Goal: Find specific page/section

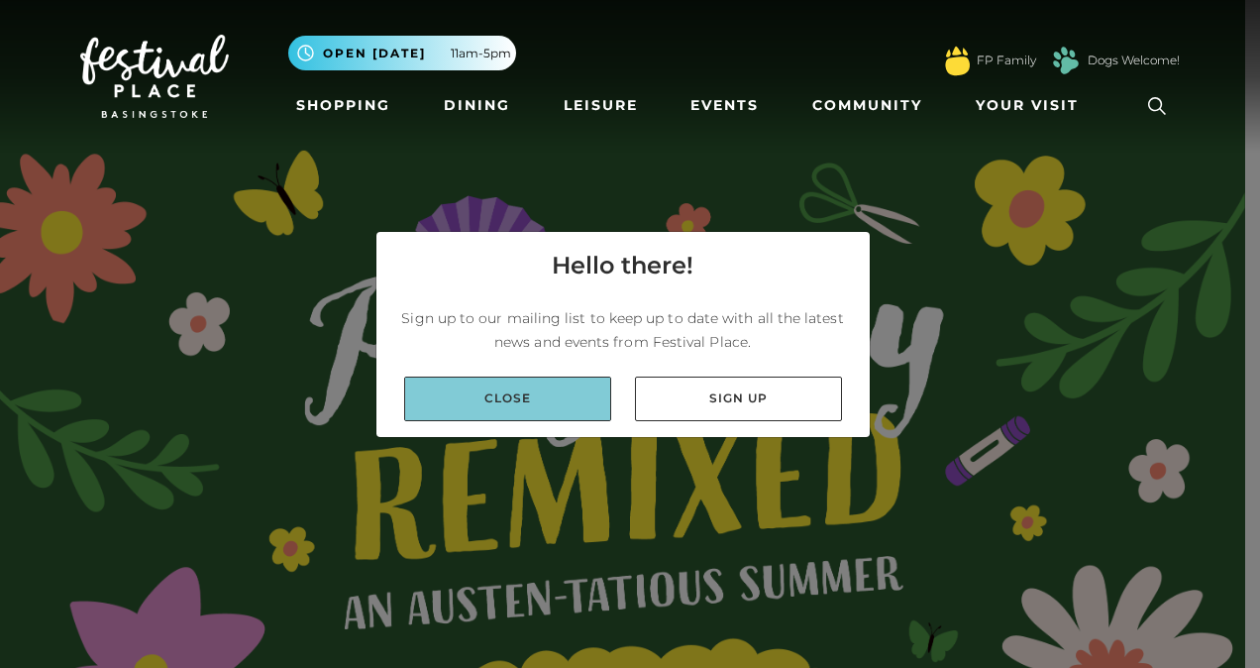
click at [593, 390] on link "Close" at bounding box center [507, 399] width 207 height 45
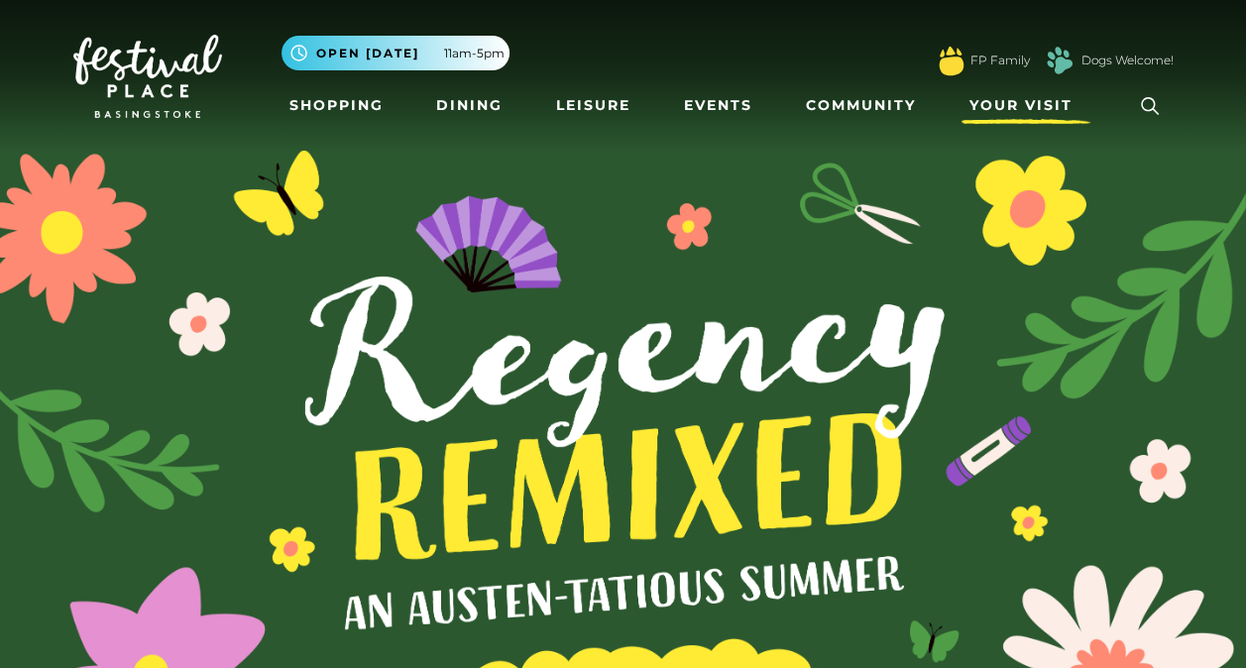
click at [1031, 116] on span "Your Visit" at bounding box center [1020, 105] width 103 height 21
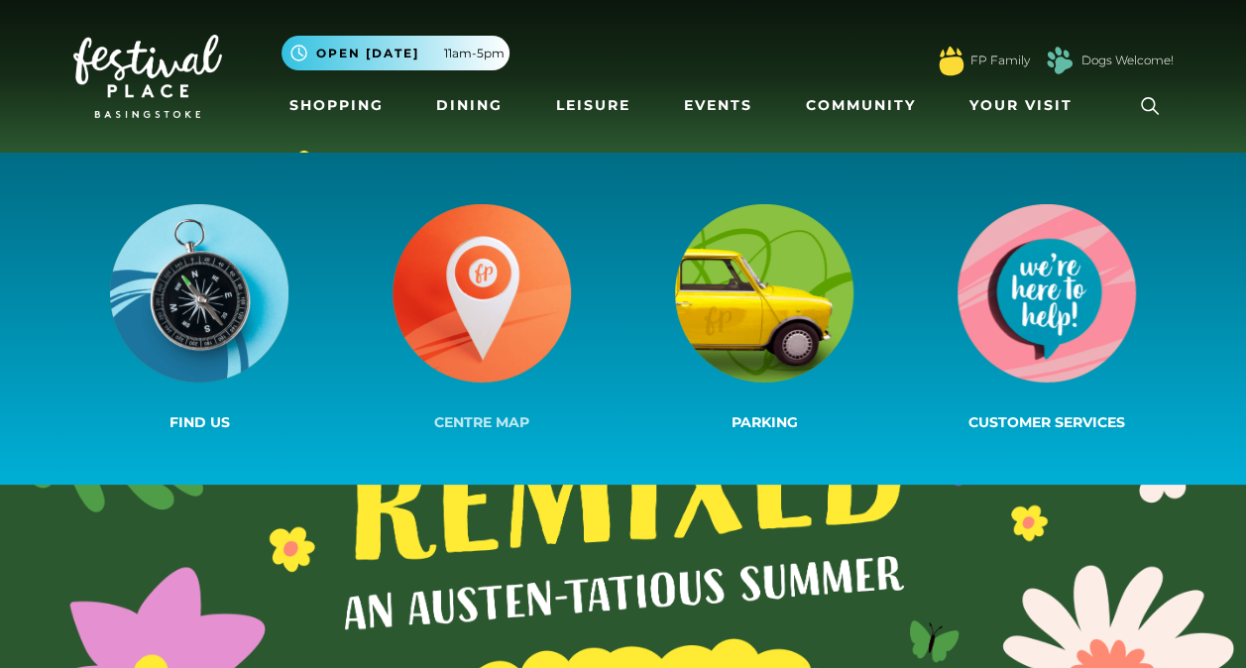
click at [462, 282] on img at bounding box center [481, 293] width 178 height 178
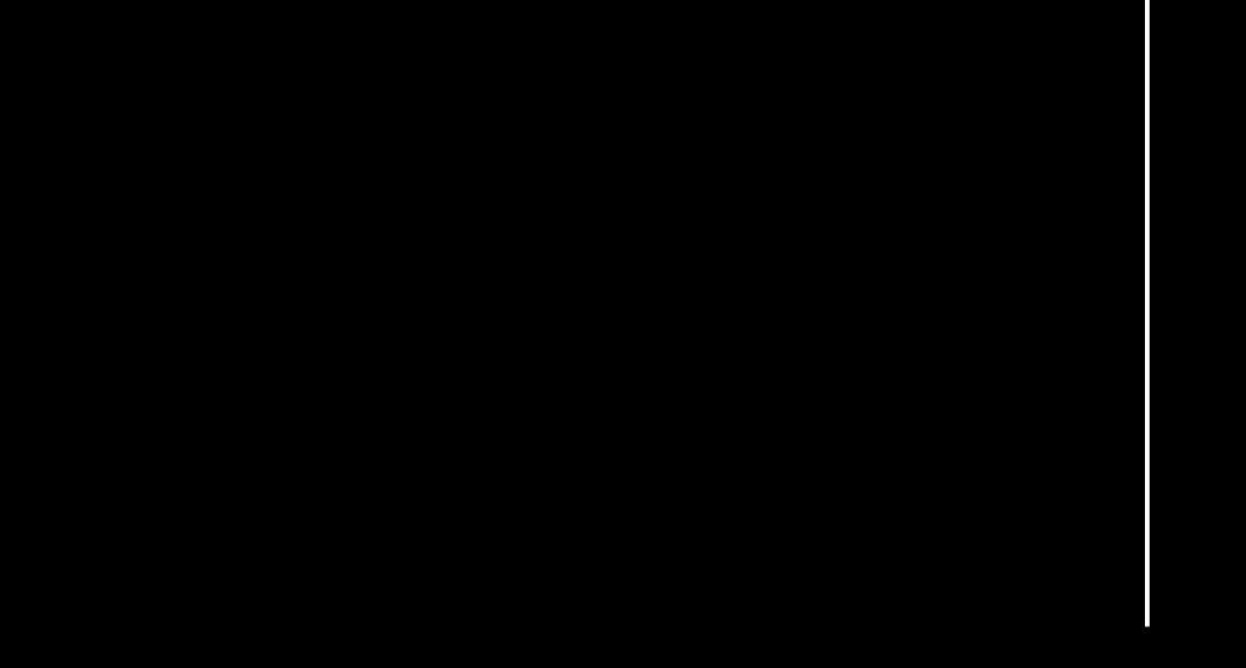
scroll to position [707, 0]
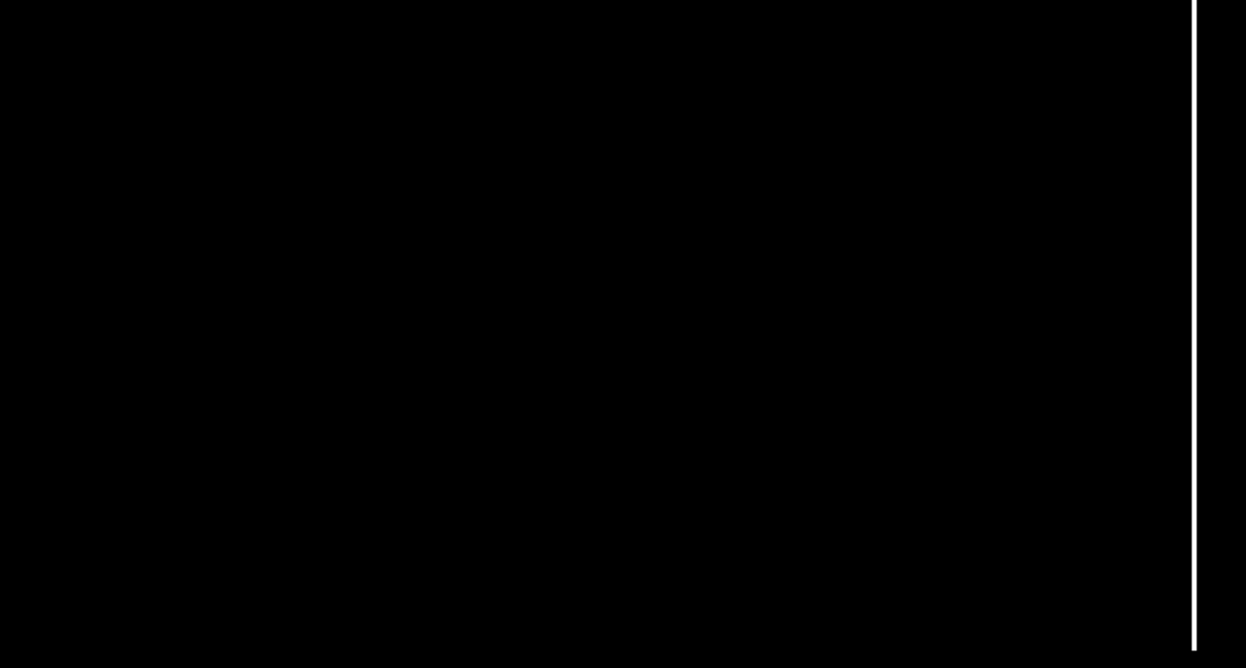
drag, startPoint x: 466, startPoint y: 358, endPoint x: 537, endPoint y: 279, distance: 105.9
click at [537, 279] on icon at bounding box center [623, 235] width 1247 height 701
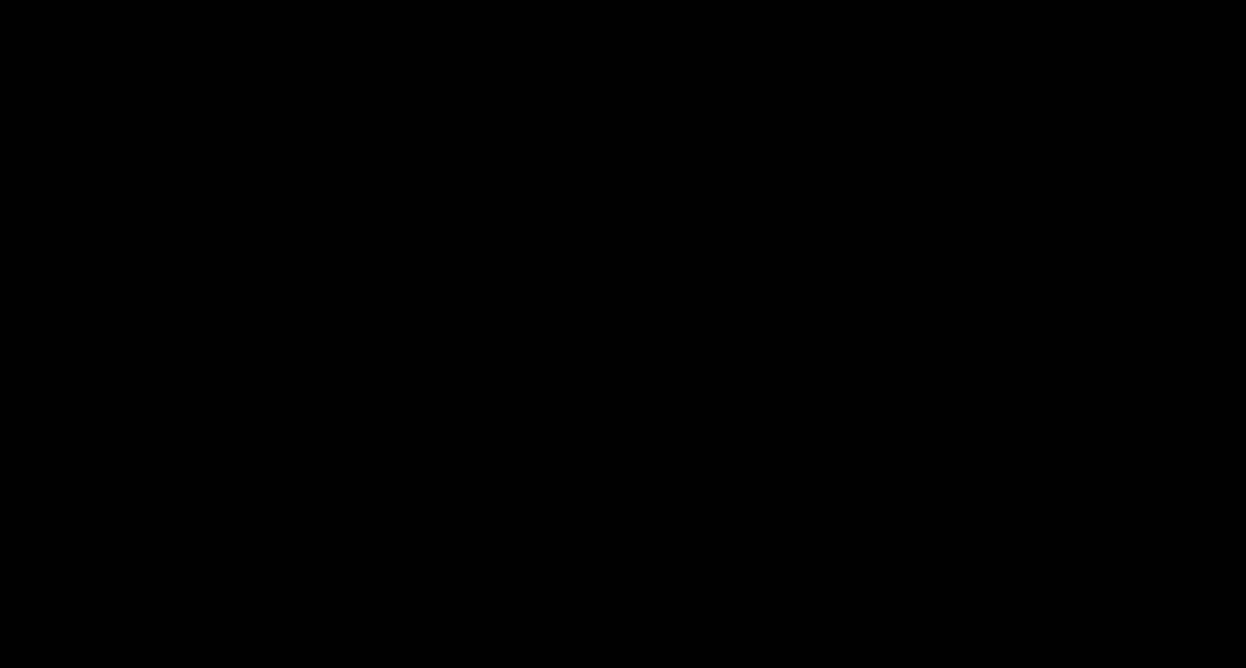
scroll to position [644, 0]
click at [482, 180] on tspan "Fat Face" at bounding box center [482, 180] width 0 height 0
click at [601, 234] on rect at bounding box center [593, 238] width 28 height 28
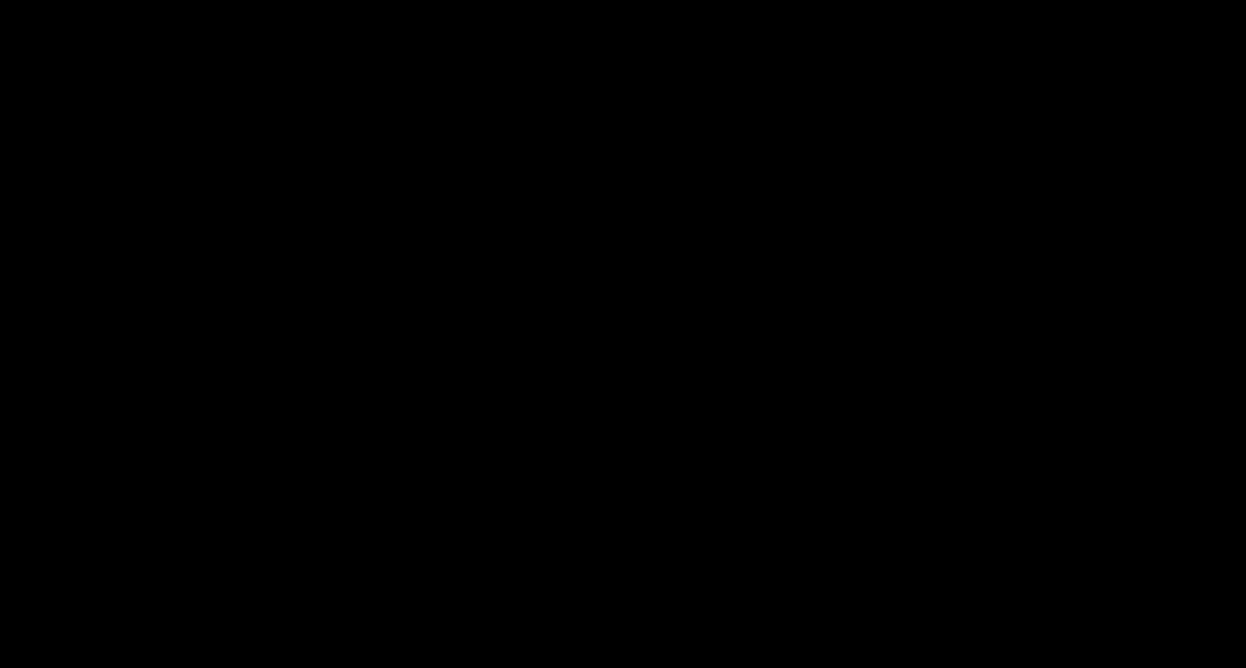
click at [601, 234] on rect at bounding box center [593, 238] width 28 height 28
click at [581, 372] on tspan "Ernest Jones" at bounding box center [581, 372] width 0 height 0
